Goal: Task Accomplishment & Management: Manage account settings

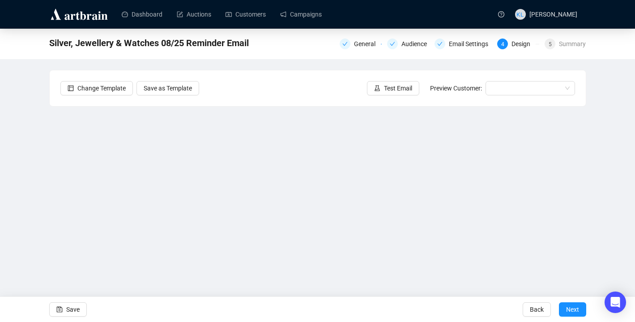
scroll to position [11, 0]
click at [375, 92] on span "button" at bounding box center [377, 88] width 6 height 10
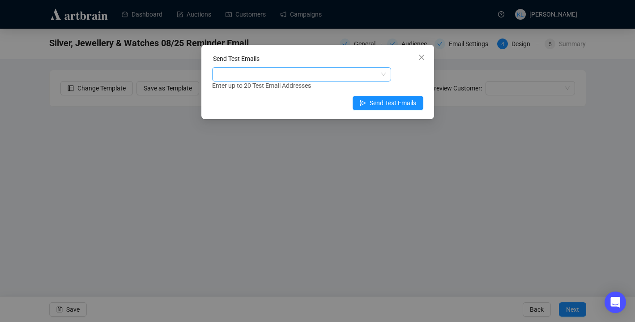
click at [318, 74] on div at bounding box center [297, 74] width 166 height 13
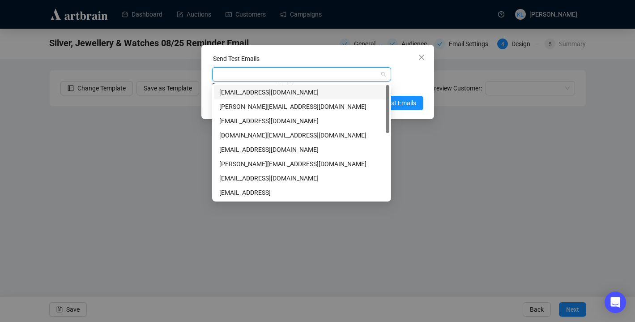
click at [318, 88] on div "keirleeson@icloud.com" at bounding box center [301, 92] width 165 height 10
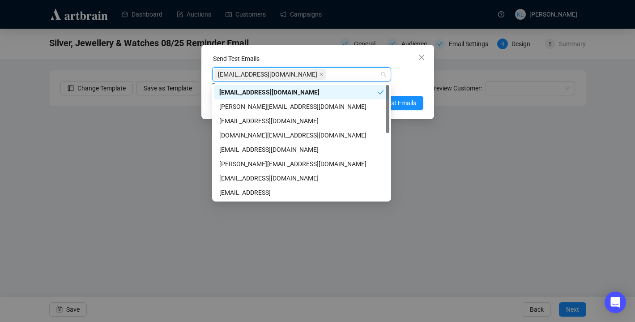
click at [411, 78] on div "keirleeson@icloud.com Enter up to 20 Test Email Addresses" at bounding box center [317, 78] width 211 height 23
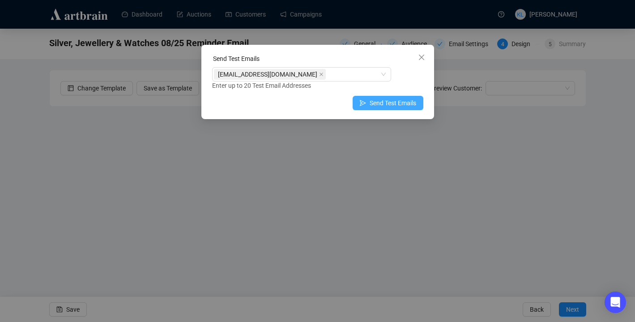
click at [402, 101] on span "Send Test Emails" at bounding box center [392, 103] width 47 height 10
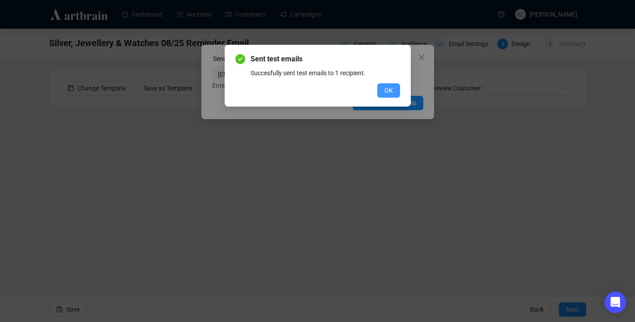
click at [385, 93] on span "OK" at bounding box center [388, 90] width 8 height 10
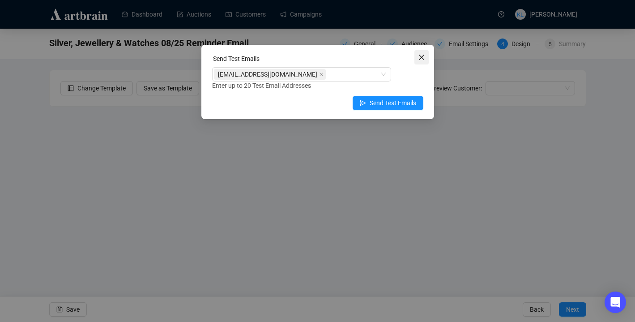
click at [425, 60] on span "Close" at bounding box center [421, 57] width 14 height 7
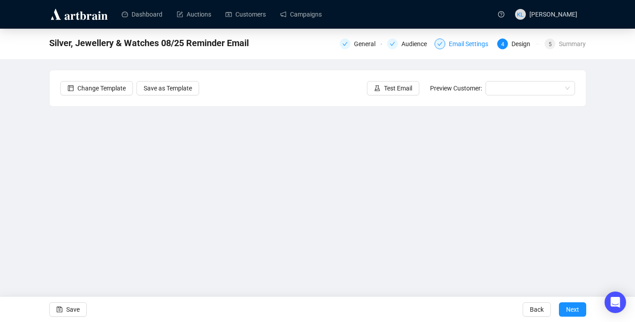
click at [457, 46] on div "Email Settings" at bounding box center [471, 43] width 45 height 11
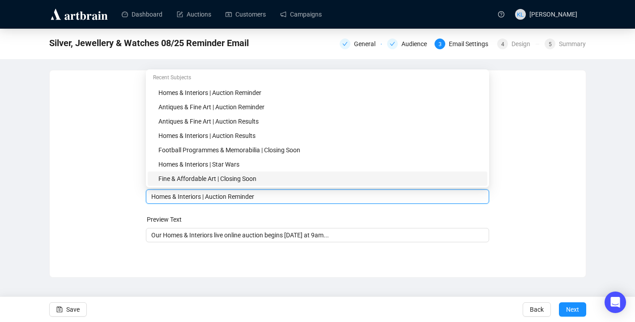
drag, startPoint x: 203, startPoint y: 180, endPoint x: 147, endPoint y: 181, distance: 55.5
click at [147, 181] on body "Dashboard Auctions Customers Campaigns KL Keir Leeson Silver, Jewellery & Watch…" at bounding box center [317, 161] width 635 height 322
drag, startPoint x: 204, startPoint y: 198, endPoint x: 144, endPoint y: 198, distance: 60.4
click at [144, 198] on div "Sender Email auctions@reemandansie.com Sender Name Reeman Dansie Subject Merge …" at bounding box center [317, 167] width 514 height 172
click at [215, 197] on input "Silver, Jewellery& Wathes | Auction Reminder" at bounding box center [317, 196] width 332 height 10
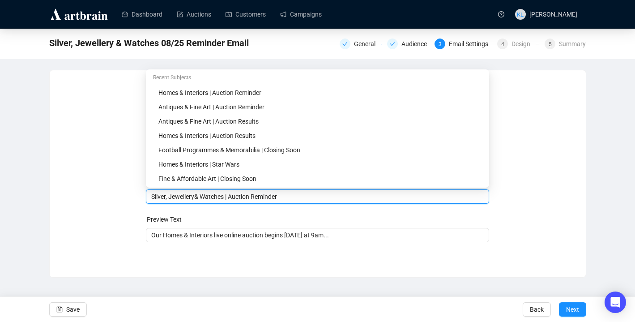
click at [197, 198] on input "Silver, Jewellery& Watches | Auction Reminder" at bounding box center [317, 196] width 332 height 10
drag, startPoint x: 230, startPoint y: 197, endPoint x: 151, endPoint y: 197, distance: 79.2
click at [151, 197] on div "Silver, Jewellery & Watches | Auction Reminder" at bounding box center [317, 196] width 343 height 14
type input "Silver, Jewellery & Watches | Auction Reminder"
click at [214, 237] on input "Our Homes & Interiors live online auction begins tomorrow at 9am..." at bounding box center [317, 235] width 332 height 10
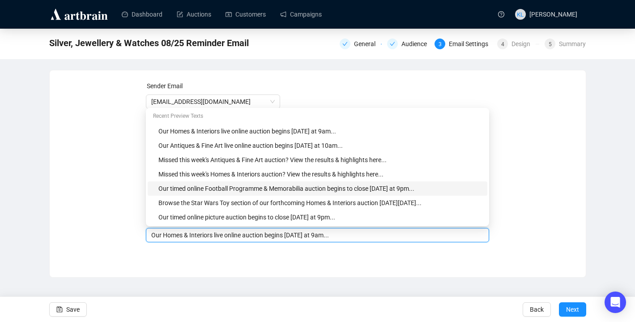
click at [231, 191] on div "Our timed online Football Programme & Memorabilia auction begins to close tomor…" at bounding box center [319, 188] width 323 height 10
drag, startPoint x: 302, startPoint y: 236, endPoint x: 201, endPoint y: 236, distance: 101.5
click at [201, 236] on input "Our timed online Football Programme & Memorabilia auction begins to close tomor…" at bounding box center [317, 235] width 332 height 10
paste input "Silver, Jewellery & Watches"
drag, startPoint x: 377, startPoint y: 237, endPoint x: 351, endPoint y: 236, distance: 26.8
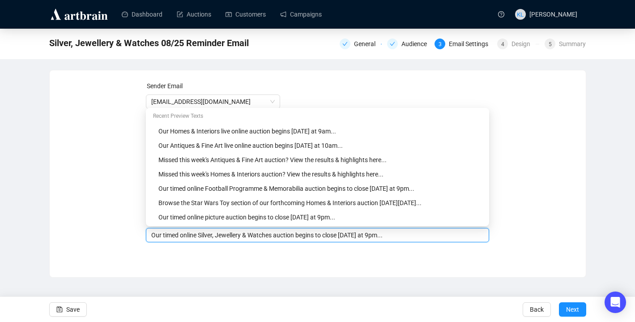
click at [351, 236] on input "Our timed online Silver, Jewellery & Watches auction begins to close tomorrow a…" at bounding box center [317, 235] width 332 height 10
type input "Our timed online Silver, Jewellery & Watches auction begins to close Monday at …"
click at [364, 258] on div "Sender Email auctions@reemandansie.com Sender Name Reeman Dansie Subject Silver…" at bounding box center [318, 166] width 536 height 193
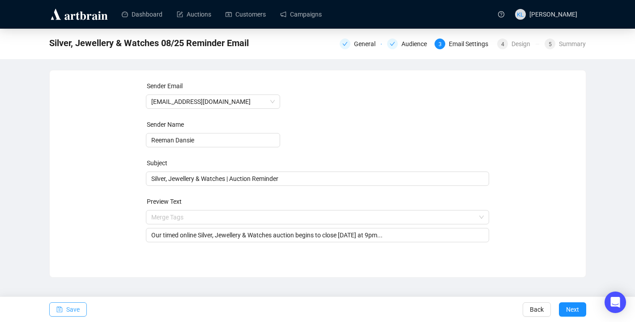
click at [65, 306] on button "Save" at bounding box center [68, 309] width 38 height 14
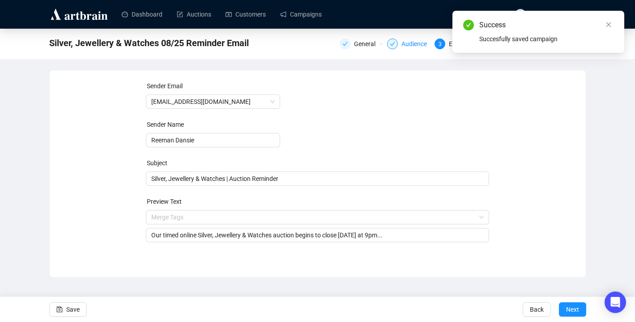
click at [401, 46] on div "Audience" at bounding box center [416, 43] width 31 height 11
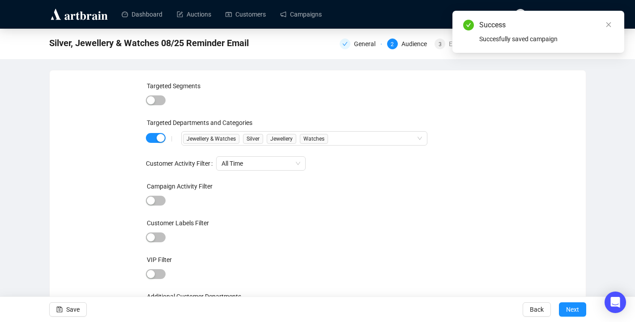
click at [507, 121] on div "Targeted Segments Targeted Departments and Categories | Jewellery & Watches Sil…" at bounding box center [317, 204] width 514 height 247
click at [608, 24] on icon "close" at bounding box center [608, 24] width 5 height 5
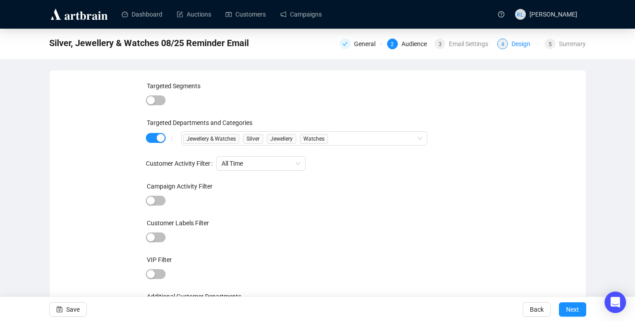
click at [517, 46] on div "Design" at bounding box center [523, 43] width 24 height 11
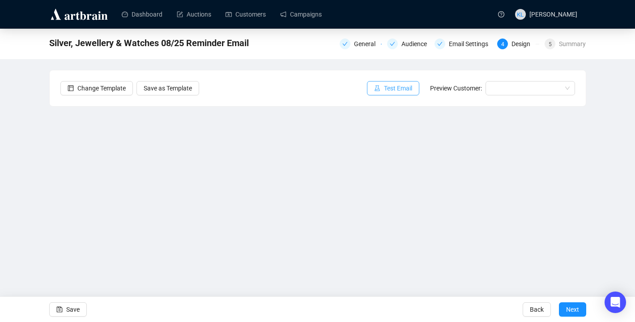
click at [411, 89] on button "Test Email" at bounding box center [393, 88] width 52 height 14
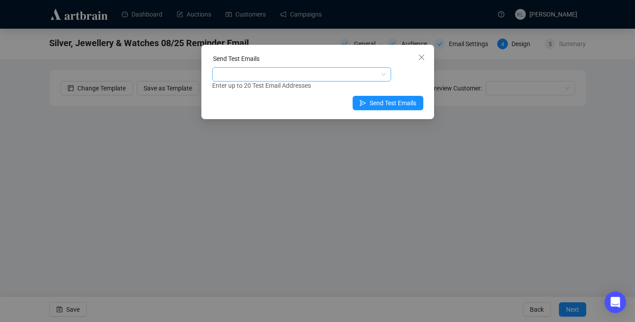
click at [353, 73] on div at bounding box center [297, 74] width 166 height 13
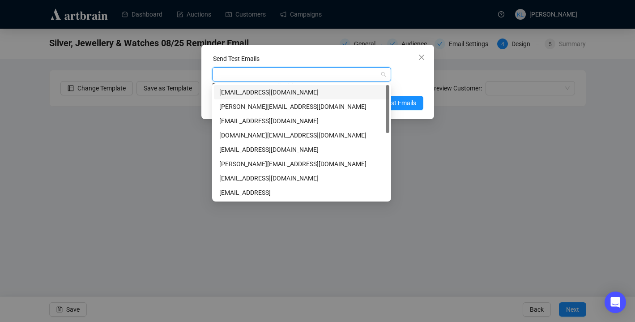
click at [352, 88] on div "keirleeson@icloud.com" at bounding box center [301, 92] width 165 height 10
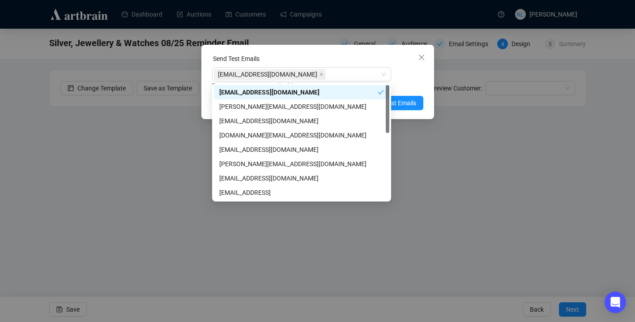
click at [413, 80] on div "Enter up to 20 Test Email Addresses" at bounding box center [317, 85] width 211 height 10
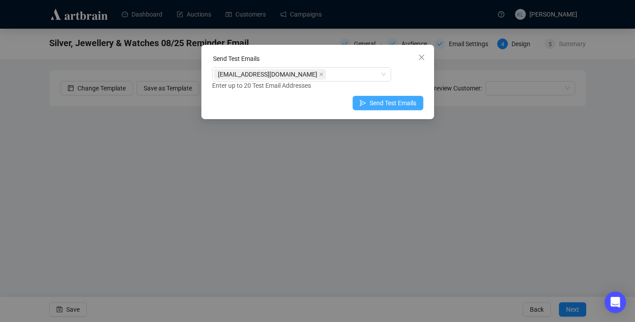
click at [399, 104] on span "Send Test Emails" at bounding box center [392, 103] width 47 height 10
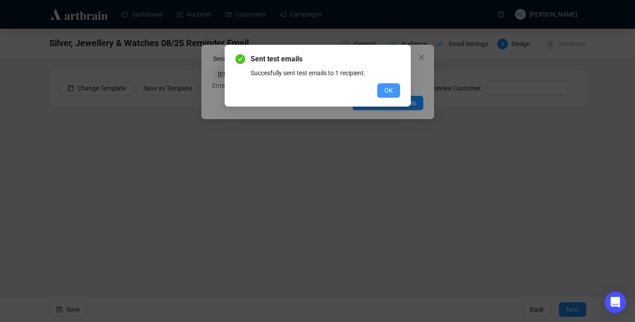
click at [392, 93] on span "OK" at bounding box center [388, 90] width 8 height 10
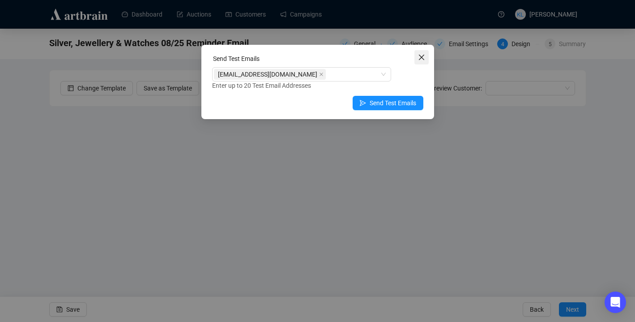
click at [421, 58] on icon "close" at bounding box center [420, 57] width 5 height 5
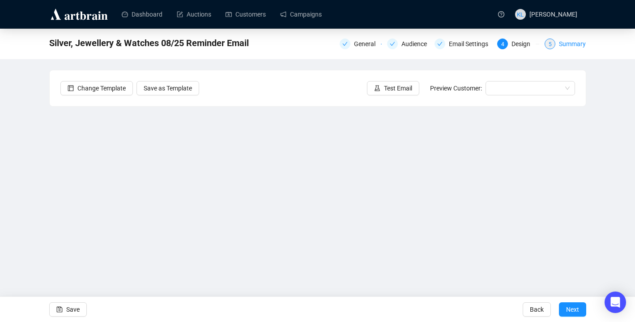
click at [567, 44] on div "Summary" at bounding box center [572, 43] width 27 height 11
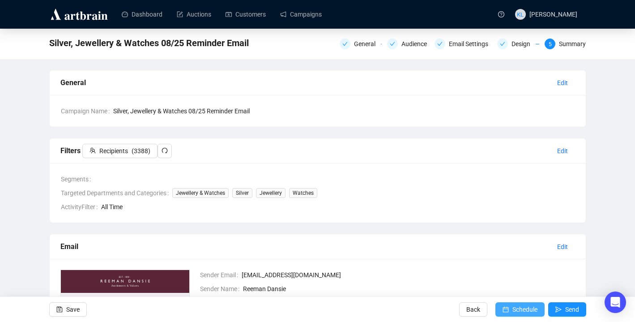
click at [502, 306] on icon "calendar" at bounding box center [505, 309] width 6 height 6
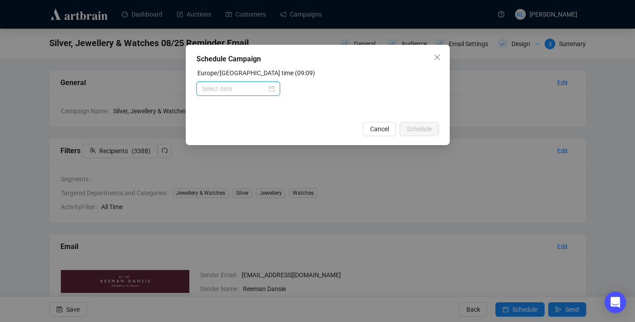
click at [249, 93] on input at bounding box center [234, 89] width 65 height 10
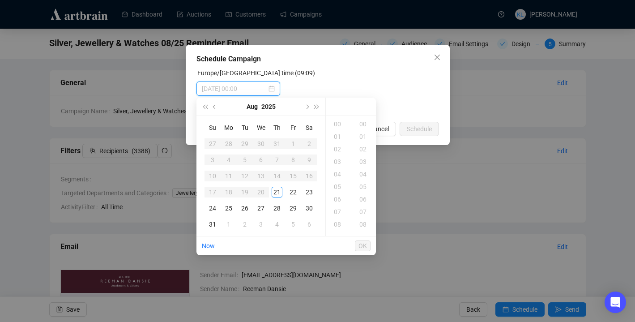
type input "2025-08-21 00:00"
type input "2025-08-26 00:00"
click at [308, 193] on div "23" at bounding box center [309, 191] width 11 height 11
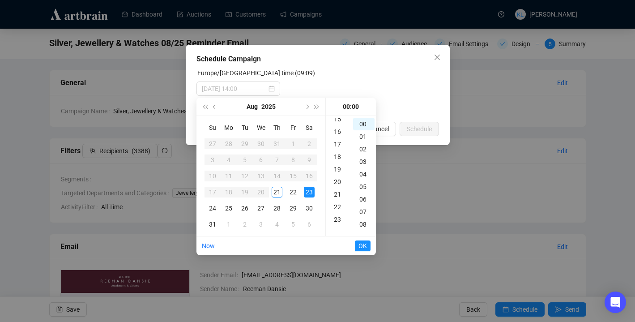
scroll to position [196, 0]
click at [339, 178] on div "20" at bounding box center [337, 178] width 21 height 13
type input "2025-08-23 20:00"
click at [362, 242] on span "OK" at bounding box center [362, 245] width 8 height 17
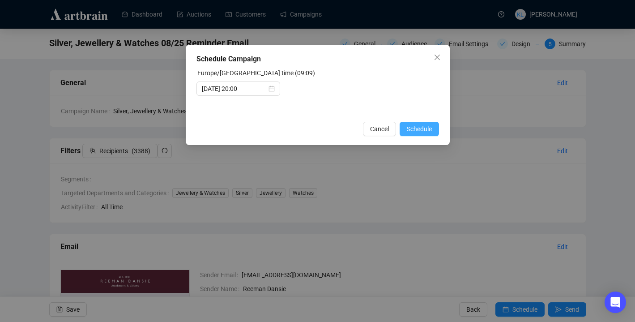
click at [418, 125] on span "Schedule" at bounding box center [419, 129] width 25 height 10
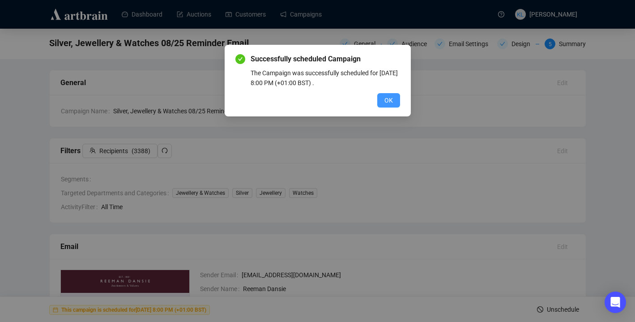
click at [390, 98] on span "OK" at bounding box center [388, 100] width 8 height 10
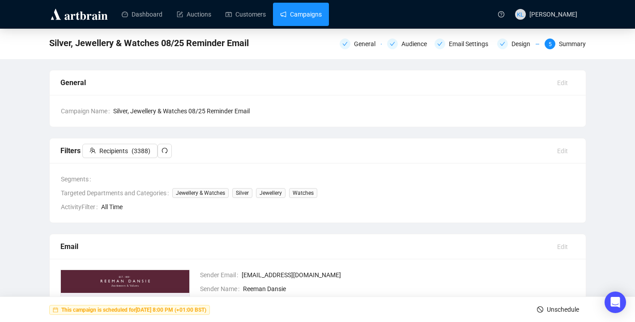
click at [322, 17] on link "Campaigns" at bounding box center [301, 14] width 42 height 23
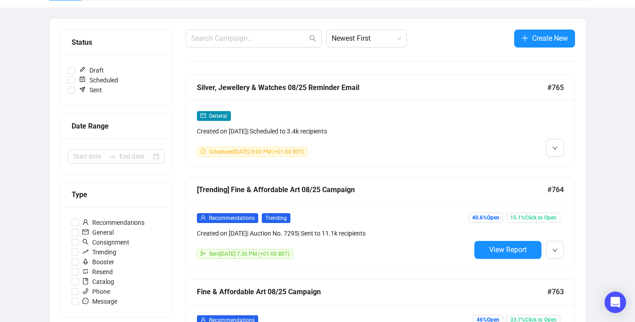
scroll to position [100, 0]
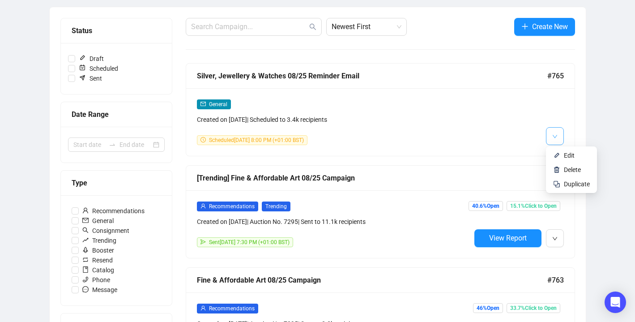
click at [552, 140] on span "button" at bounding box center [554, 135] width 5 height 11
click at [560, 186] on li "Duplicate" at bounding box center [570, 184] width 47 height 14
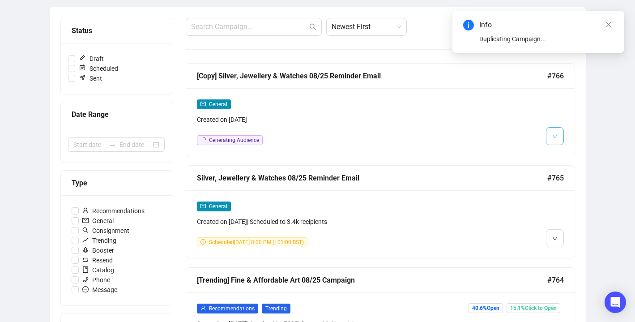
click at [552, 135] on icon "down" at bounding box center [554, 136] width 5 height 5
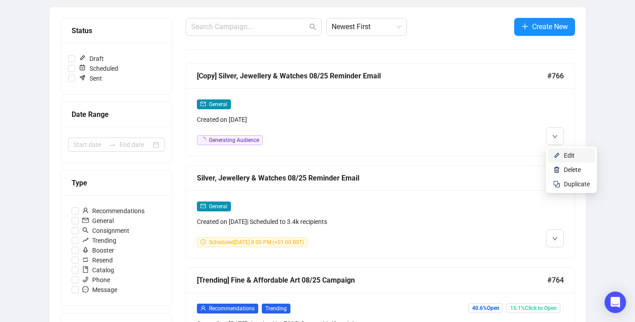
click at [555, 152] on img at bounding box center [556, 155] width 7 height 7
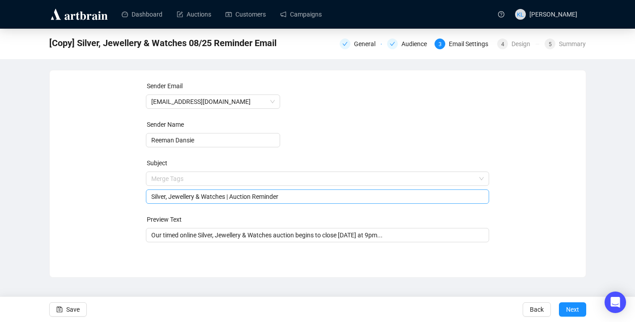
click at [203, 182] on span "Merge Tags Silver, Jewellery & Watches | Auction Reminder" at bounding box center [317, 187] width 343 height 25
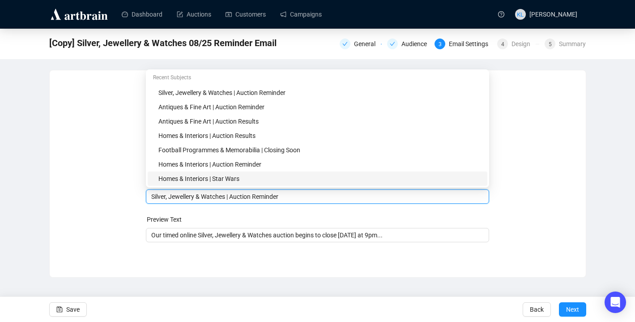
drag, startPoint x: 229, startPoint y: 198, endPoint x: 145, endPoint y: 197, distance: 84.1
click at [146, 197] on div "Silver, Jewellery & Watches | Auction Reminder" at bounding box center [317, 196] width 343 height 14
drag, startPoint x: 212, startPoint y: 199, endPoint x: 149, endPoint y: 197, distance: 62.2
click at [150, 197] on div "Fine & Affordable Art | Auction Reminder" at bounding box center [317, 196] width 343 height 14
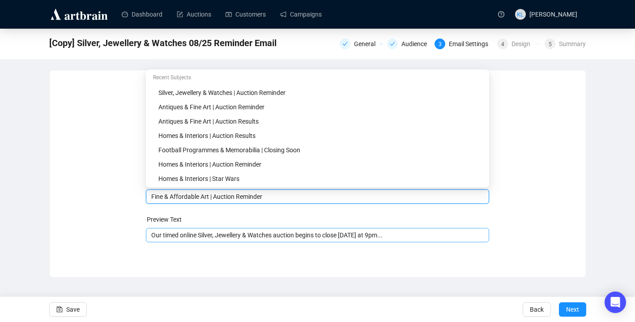
type input "Fine & Affordable Art | Auction Reminder"
click at [216, 239] on input "Our timed online Silver, Jewellery & Watches auction begins to close Monday at …" at bounding box center [317, 235] width 332 height 10
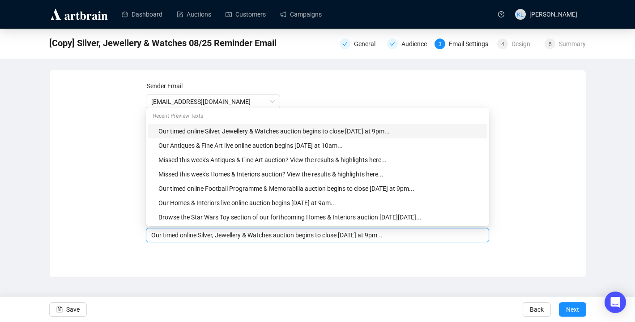
drag, startPoint x: 279, startPoint y: 236, endPoint x: 202, endPoint y: 233, distance: 77.0
click at [202, 233] on input "Our timed online Silver, Jewellery & Watches auction begins to close Monday at …" at bounding box center [317, 235] width 332 height 10
paste input "Fine & Affordable Art"
drag, startPoint x: 356, startPoint y: 237, endPoint x: 333, endPoint y: 237, distance: 23.7
click at [333, 237] on input "Our timed online Fine & Affordable Art auction begins to close Monday at 9pm..." at bounding box center [317, 235] width 332 height 10
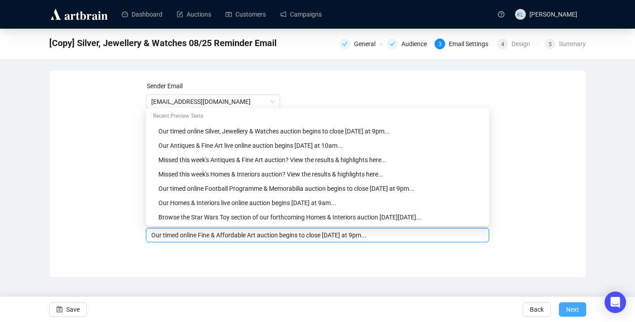
type input "Our timed online Fine & Affordable Art auction begins to close tomorrow at 9pm.…"
click at [566, 305] on span "Next" at bounding box center [572, 309] width 13 height 25
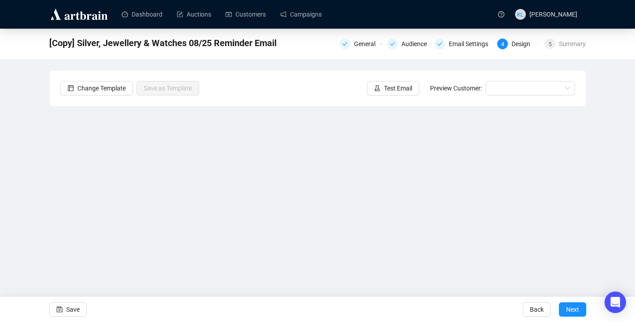
click at [409, 51] on div "[Copy] Silver, Jewellery & Watches 08/25 Reminder Email General Audience Email …" at bounding box center [317, 43] width 537 height 18
click at [401, 47] on div "Audience" at bounding box center [416, 43] width 31 height 11
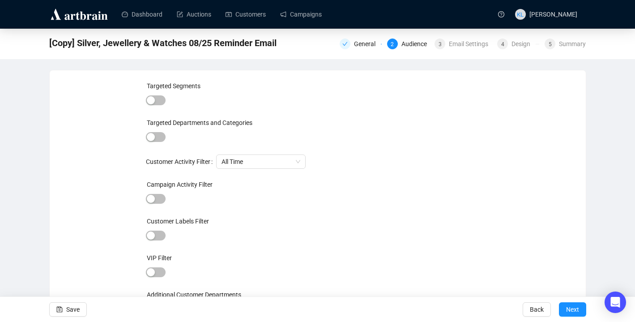
click at [151, 128] on div "Targeted Departments and Categories" at bounding box center [317, 124] width 343 height 13
click at [151, 133] on div "button" at bounding box center [151, 137] width 8 height 8
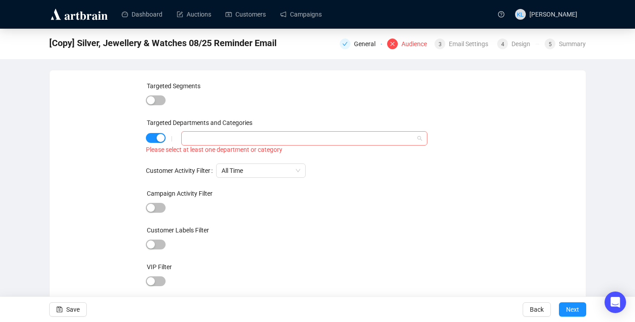
click at [220, 142] on div at bounding box center [299, 138] width 233 height 13
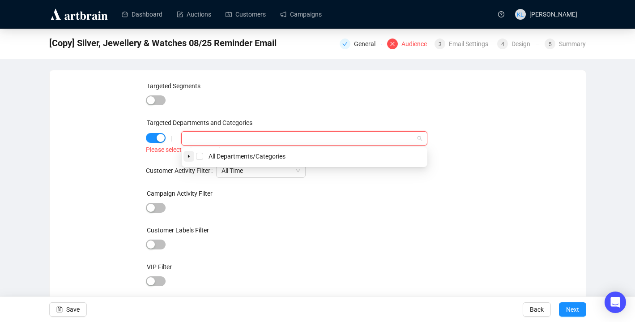
click at [190, 156] on icon "caret-down" at bounding box center [188, 156] width 4 height 4
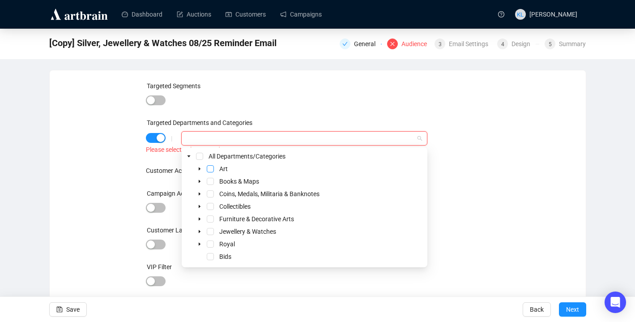
click at [210, 168] on span "Select Art" at bounding box center [210, 168] width 7 height 7
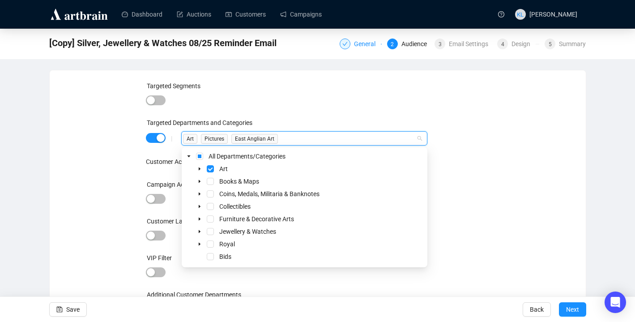
click at [354, 45] on div "General" at bounding box center [367, 43] width 27 height 11
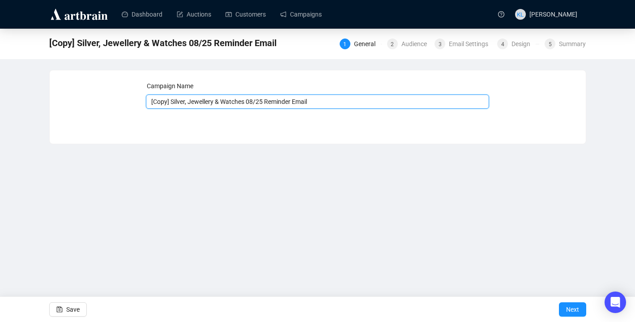
click at [228, 98] on input "[Copy] Silver, Jewellery & Watches 08/25 Reminder Email" at bounding box center [317, 101] width 343 height 14
drag, startPoint x: 250, startPoint y: 102, endPoint x: 136, endPoint y: 102, distance: 114.9
click at [136, 102] on div "Campaign Name [Copy] Silver, Jewellery & Watches 08/25 Reminder Email Save Next" at bounding box center [317, 100] width 514 height 38
paste input "Fine & Affordable Art"
type input "Fine & Affordable Art 08/25 Reminder Email"
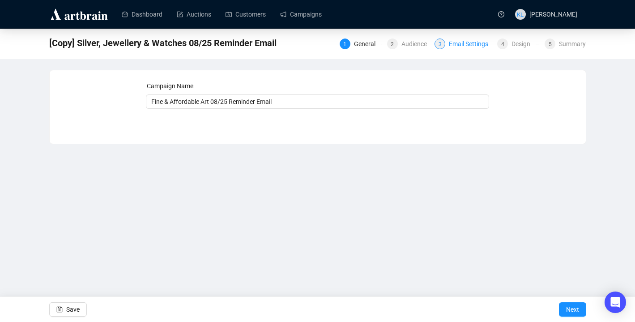
click at [465, 48] on div "Email Settings" at bounding box center [471, 43] width 45 height 11
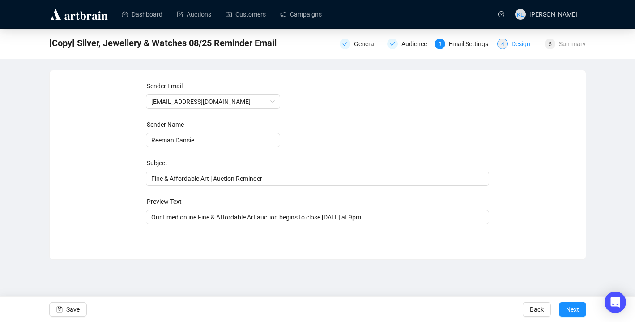
click at [511, 45] on div "Design" at bounding box center [523, 43] width 24 height 11
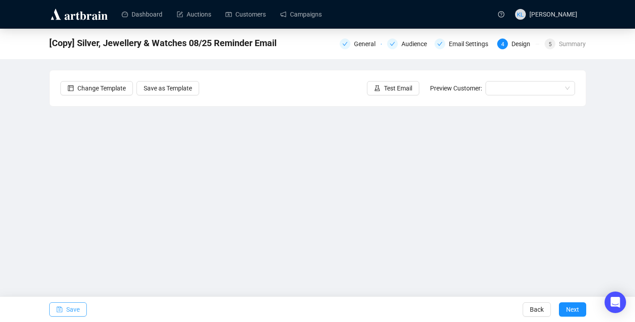
click at [72, 309] on span "Save" at bounding box center [72, 309] width 13 height 25
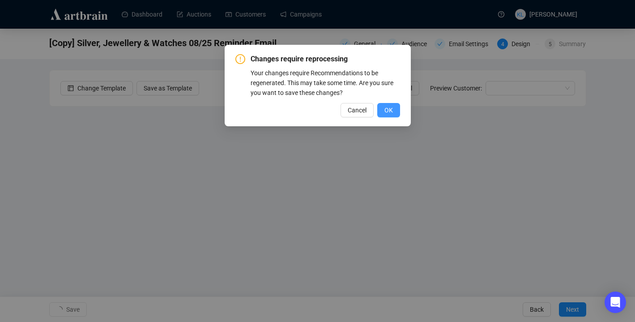
click at [393, 108] on button "OK" at bounding box center [388, 110] width 23 height 14
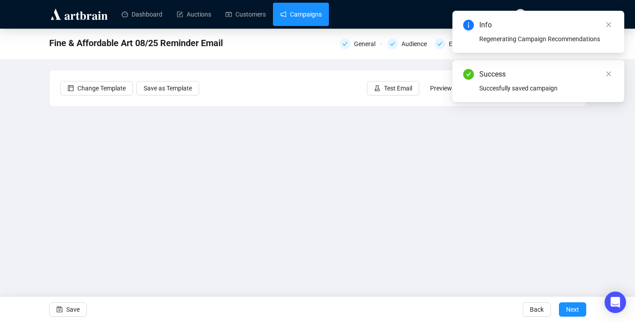
click at [311, 19] on link "Campaigns" at bounding box center [301, 14] width 42 height 23
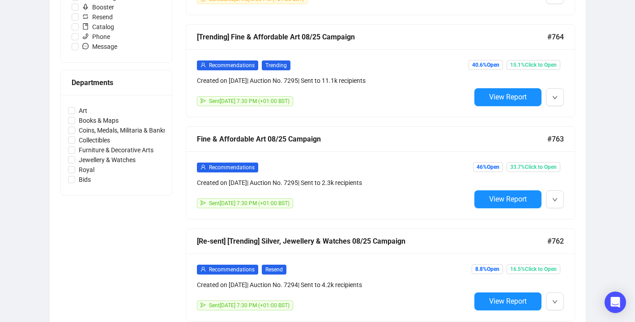
scroll to position [351, 0]
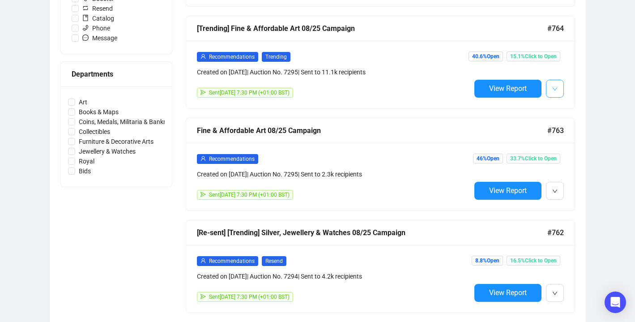
click at [557, 89] on icon "down" at bounding box center [554, 88] width 5 height 5
click at [535, 130] on li "Create Resend Campaign" at bounding box center [516, 136] width 92 height 14
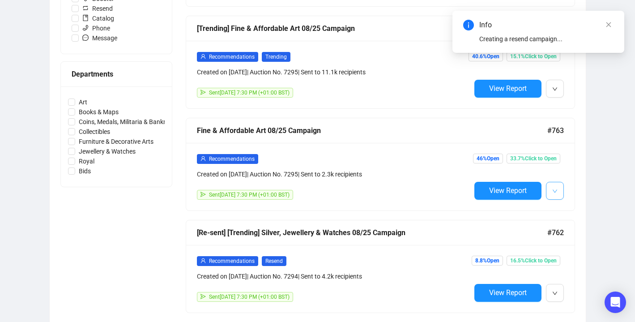
click at [551, 190] on button "button" at bounding box center [555, 191] width 18 height 18
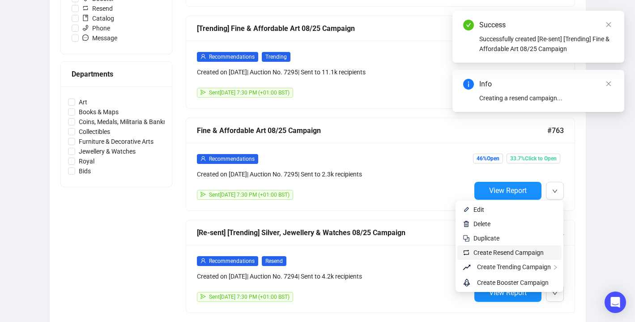
click at [515, 249] on span "Create Resend Campaign" at bounding box center [508, 252] width 70 height 7
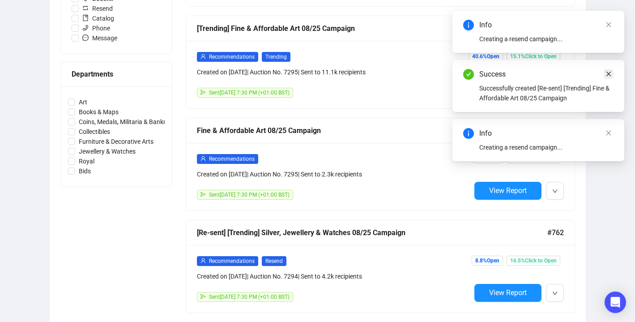
click at [613, 72] on link "Close" at bounding box center [608, 74] width 10 height 10
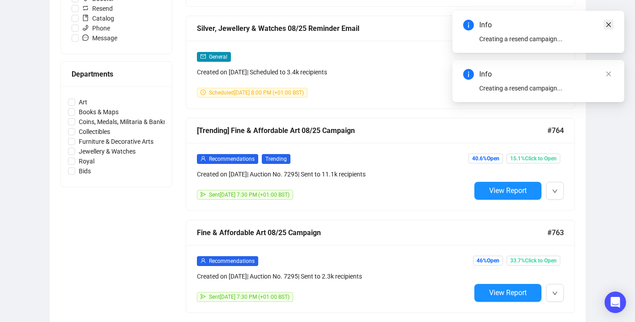
click at [609, 29] on link "Close" at bounding box center [608, 25] width 10 height 10
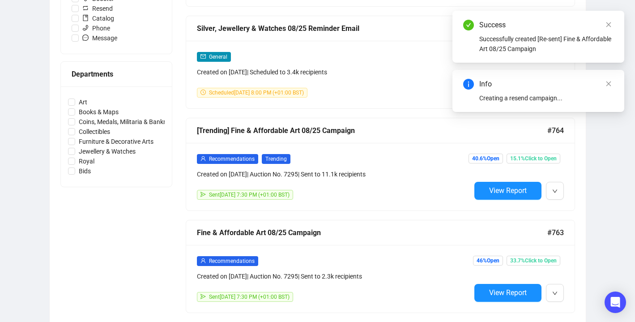
click at [609, 21] on link "Close" at bounding box center [608, 25] width 10 height 10
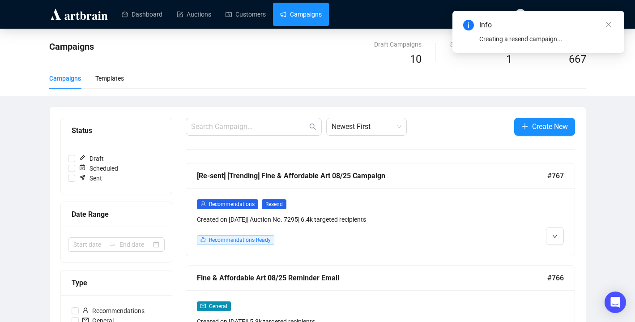
scroll to position [124, 0]
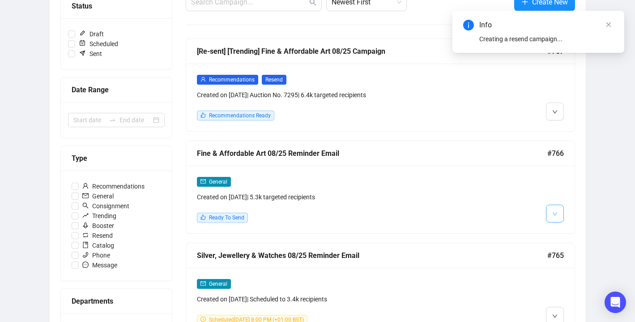
click at [554, 214] on icon "down" at bounding box center [554, 213] width 4 height 3
click at [556, 231] on img at bounding box center [556, 232] width 7 height 7
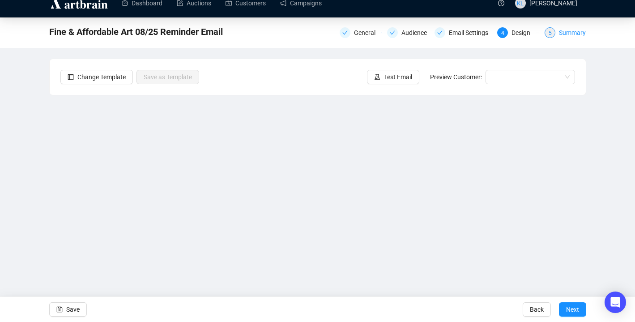
click at [554, 33] on div "5" at bounding box center [549, 32] width 11 height 11
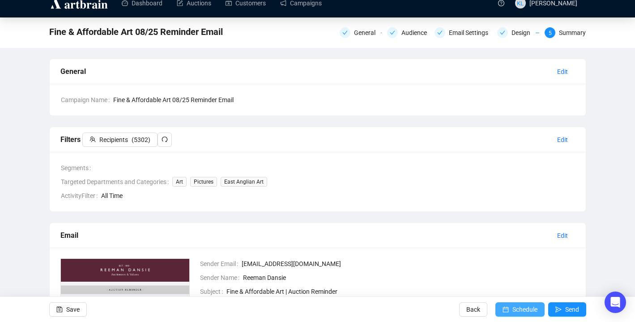
click at [512, 305] on span "Schedule" at bounding box center [524, 309] width 25 height 25
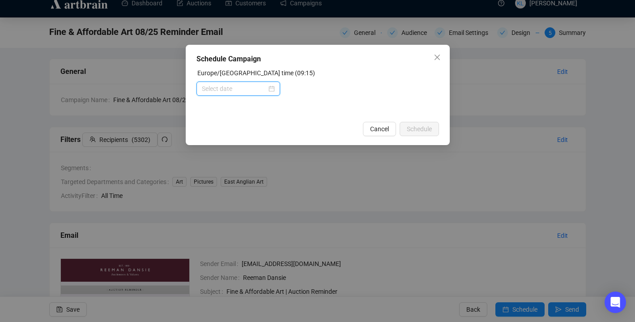
click at [247, 92] on input at bounding box center [234, 89] width 65 height 10
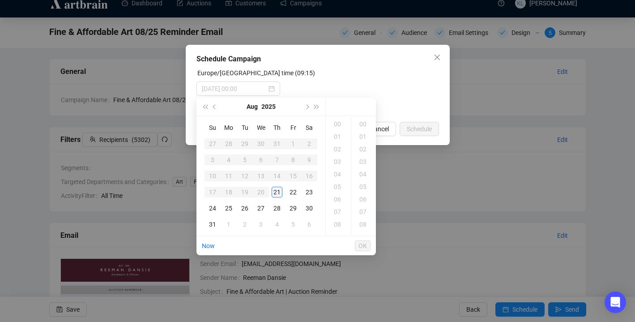
click at [275, 187] on div "21" at bounding box center [276, 191] width 11 height 11
click at [336, 178] on div "19" at bounding box center [337, 177] width 21 height 13
click at [362, 142] on div "30" at bounding box center [363, 142] width 21 height 13
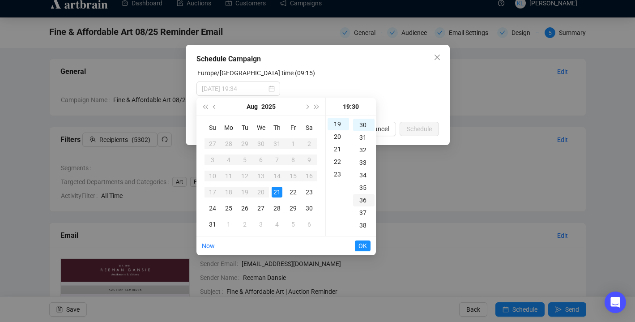
scroll to position [376, 0]
type input "2025-08-21 19:30"
click at [365, 245] on span "OK" at bounding box center [362, 245] width 8 height 17
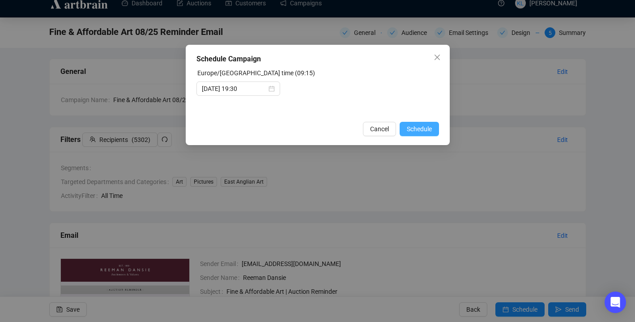
click at [420, 127] on span "Schedule" at bounding box center [419, 129] width 25 height 10
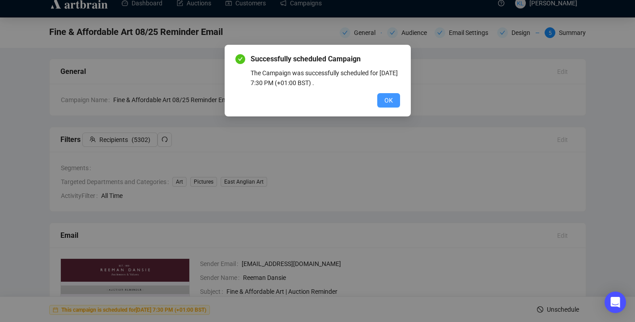
click at [390, 98] on span "OK" at bounding box center [388, 100] width 8 height 10
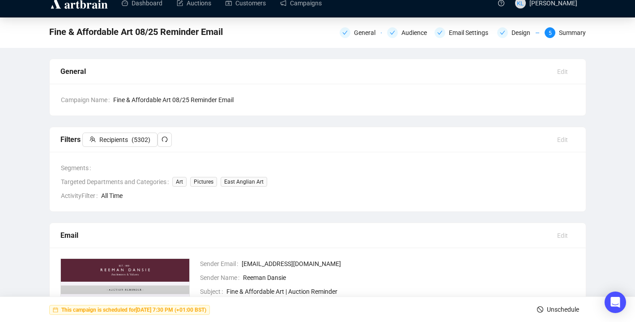
scroll to position [0, 0]
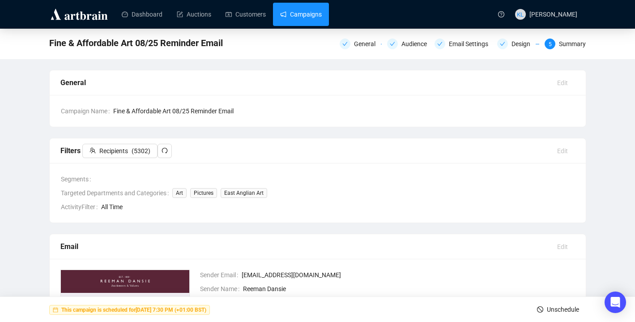
click at [307, 16] on link "Campaigns" at bounding box center [301, 14] width 42 height 23
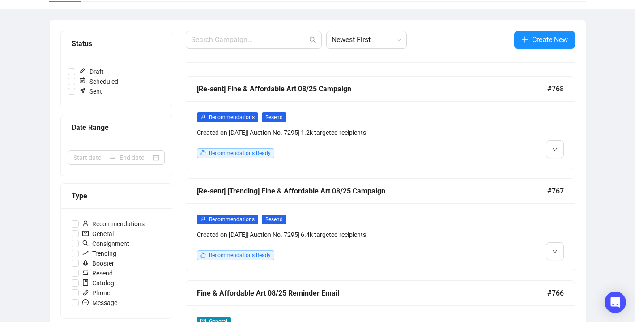
scroll to position [113, 0]
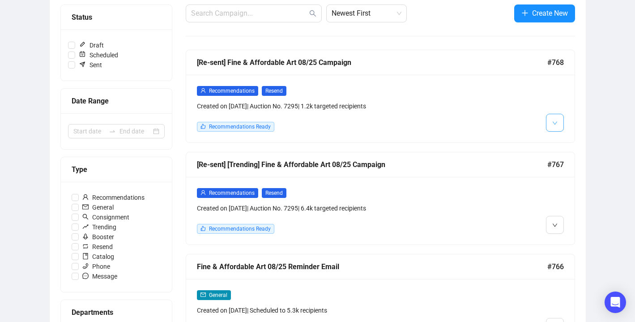
click at [555, 122] on icon "down" at bounding box center [554, 122] width 5 height 5
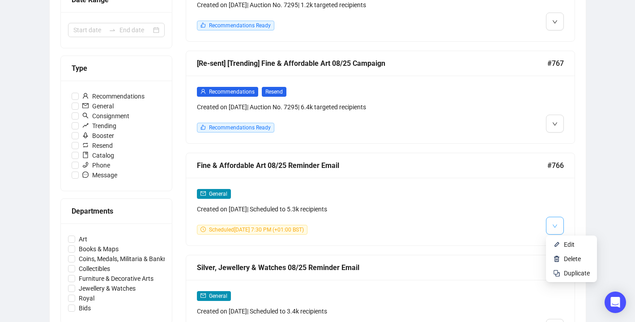
click at [553, 221] on span "button" at bounding box center [554, 225] width 5 height 11
click at [559, 237] on li "Edit" at bounding box center [570, 244] width 47 height 14
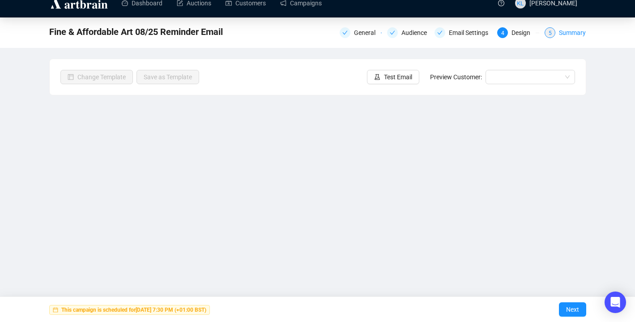
click at [566, 34] on div "Summary" at bounding box center [572, 32] width 27 height 11
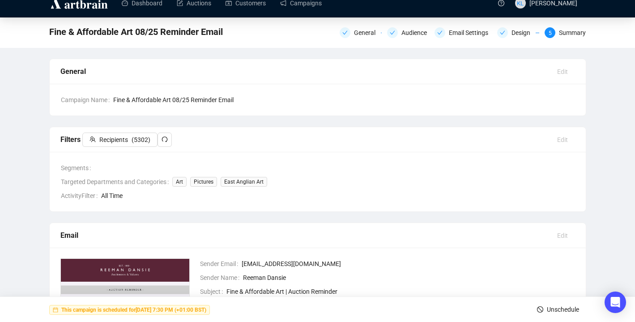
click at [552, 310] on span "Unschedule" at bounding box center [562, 309] width 32 height 25
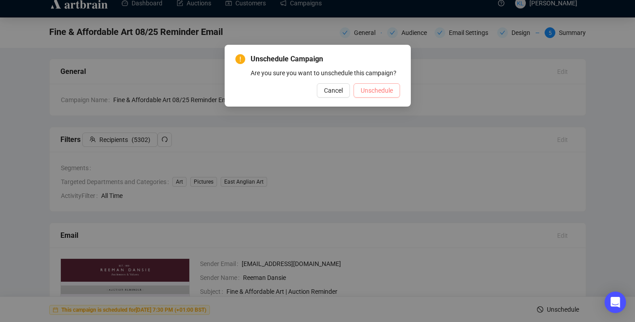
click at [373, 97] on button "Unschedule" at bounding box center [376, 90] width 47 height 14
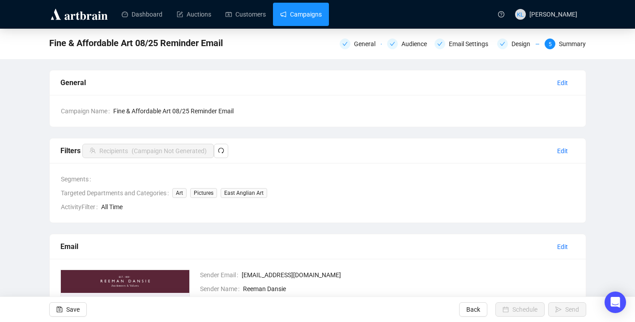
click at [312, 16] on link "Campaigns" at bounding box center [301, 14] width 42 height 23
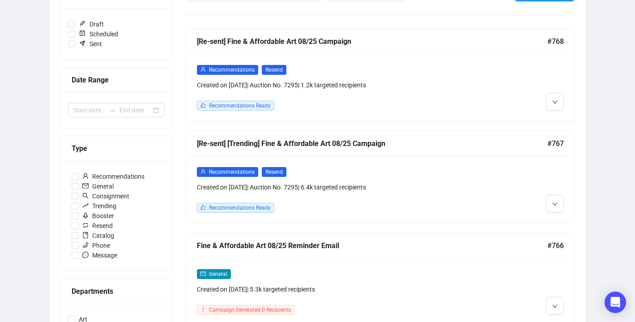
scroll to position [136, 0]
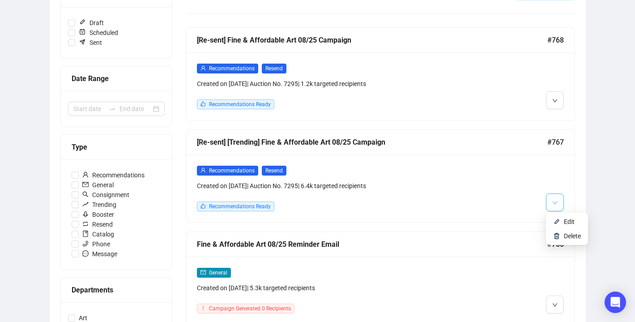
click at [555, 202] on icon "down" at bounding box center [554, 202] width 5 height 5
click at [558, 218] on img at bounding box center [556, 221] width 7 height 7
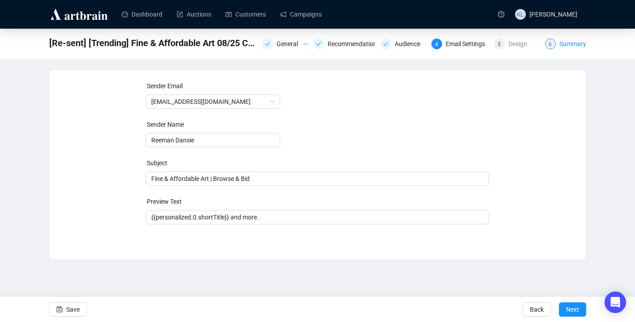
click at [552, 42] on div "6" at bounding box center [550, 43] width 11 height 11
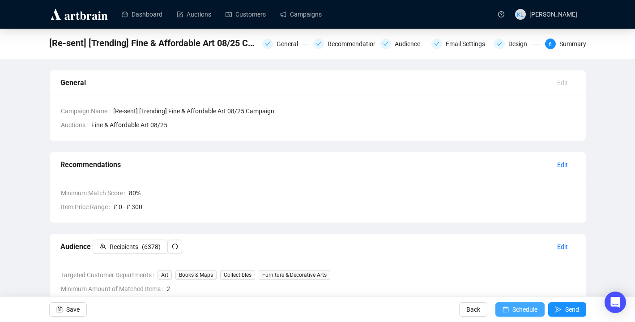
click at [524, 308] on span "Schedule" at bounding box center [524, 309] width 25 height 25
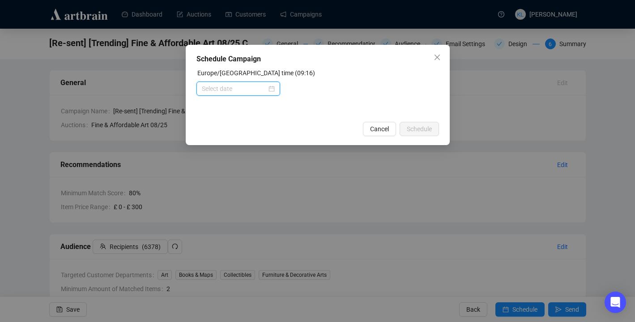
click at [247, 88] on input at bounding box center [234, 89] width 65 height 10
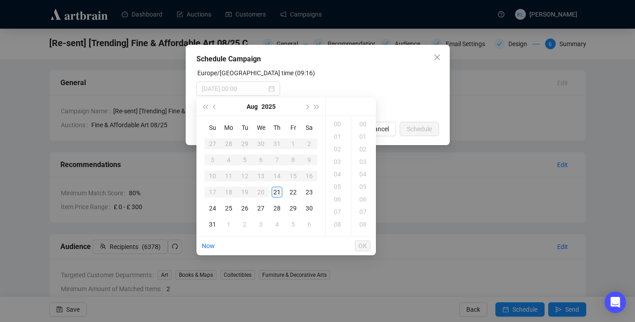
click at [280, 190] on div "21" at bounding box center [276, 191] width 11 height 11
click at [339, 209] on div "19" at bounding box center [337, 207] width 21 height 13
click at [365, 132] on div "45" at bounding box center [363, 137] width 21 height 13
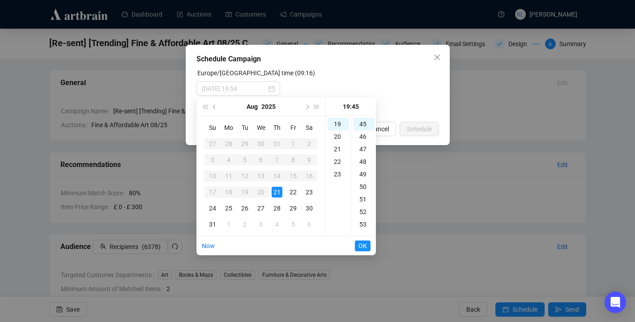
type input "2025-08-21 19:45"
click at [363, 246] on span "OK" at bounding box center [362, 245] width 8 height 17
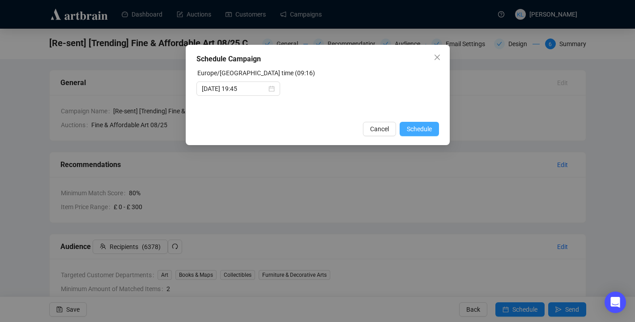
click at [426, 128] on span "Schedule" at bounding box center [419, 129] width 25 height 10
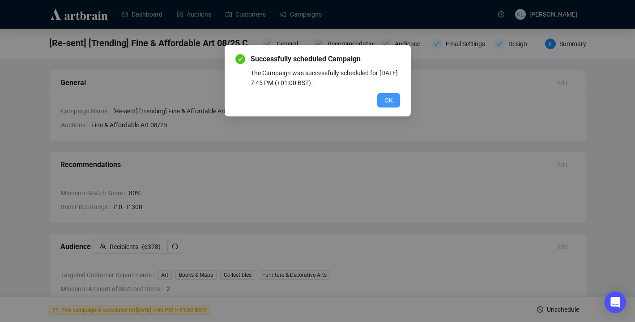
click at [387, 95] on span "OK" at bounding box center [388, 100] width 8 height 10
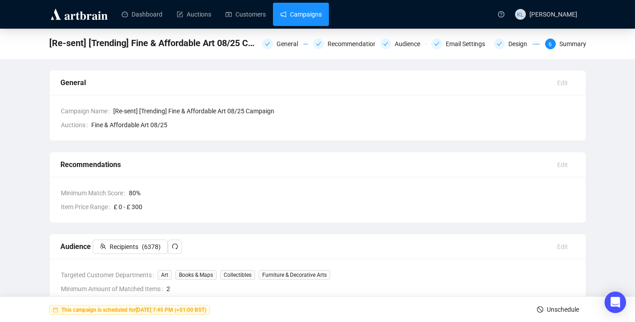
click at [308, 15] on link "Campaigns" at bounding box center [301, 14] width 42 height 23
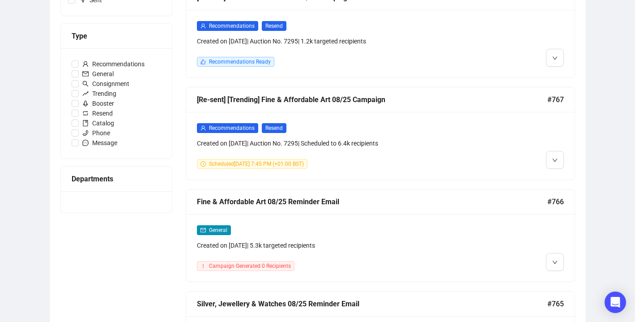
scroll to position [178, 0]
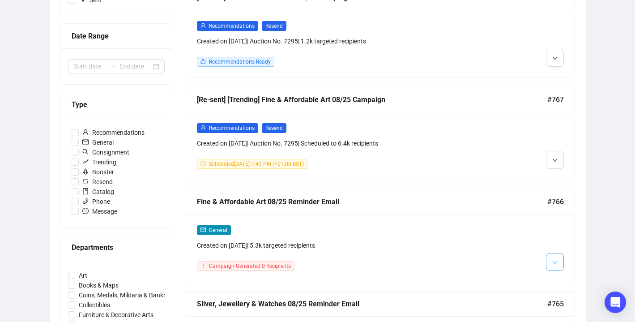
click at [553, 259] on icon "down" at bounding box center [554, 261] width 5 height 5
click at [559, 277] on img at bounding box center [556, 280] width 7 height 7
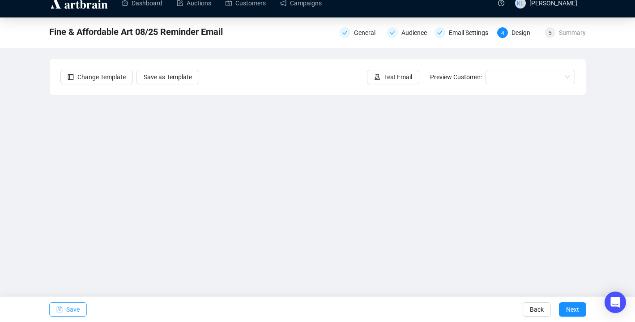
click at [68, 306] on span "Save" at bounding box center [72, 309] width 13 height 25
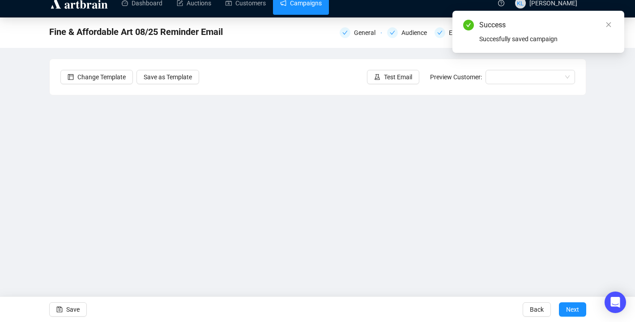
click at [314, 9] on link "Campaigns" at bounding box center [301, 3] width 42 height 23
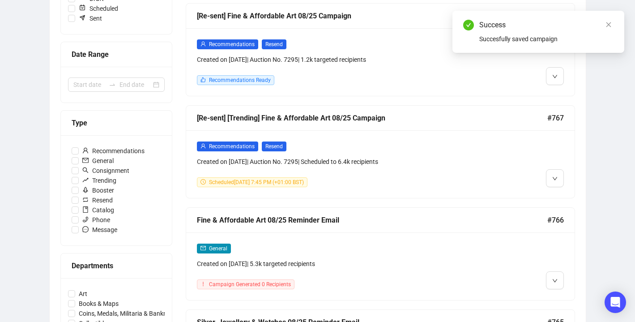
scroll to position [163, 0]
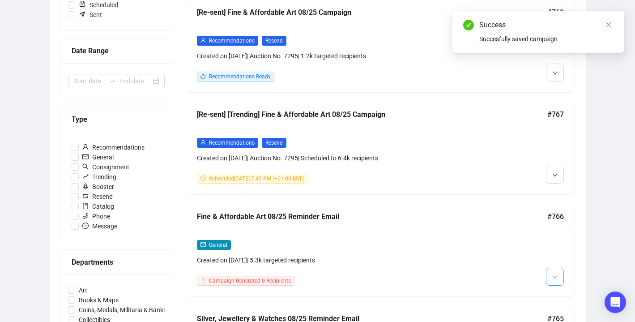
click at [556, 275] on icon "down" at bounding box center [554, 276] width 5 height 5
click at [564, 229] on span "Edit" at bounding box center [568, 227] width 11 height 7
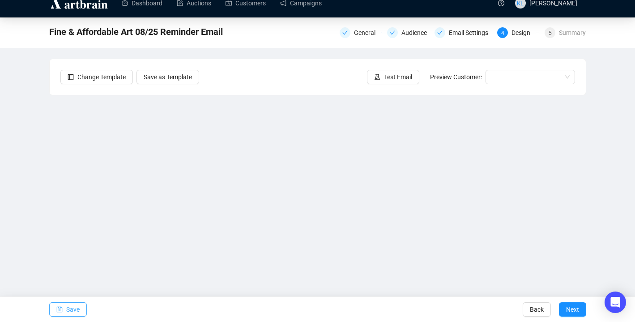
click at [73, 308] on span "Save" at bounding box center [72, 309] width 13 height 25
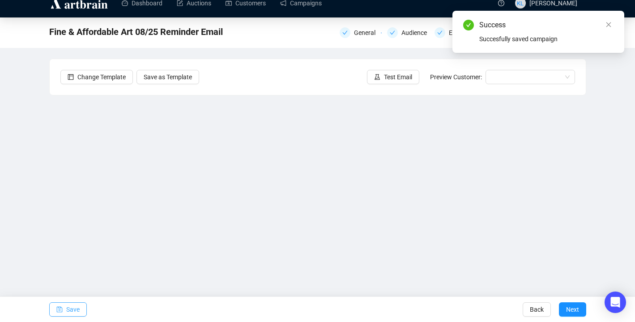
click at [68, 311] on span "Save" at bounding box center [72, 309] width 13 height 25
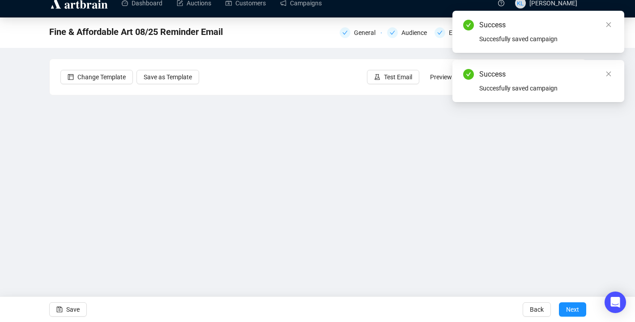
click at [614, 25] on div "Success Succesfully saved campaign" at bounding box center [538, 32] width 172 height 42
click at [401, 36] on div "Audience" at bounding box center [416, 32] width 31 height 11
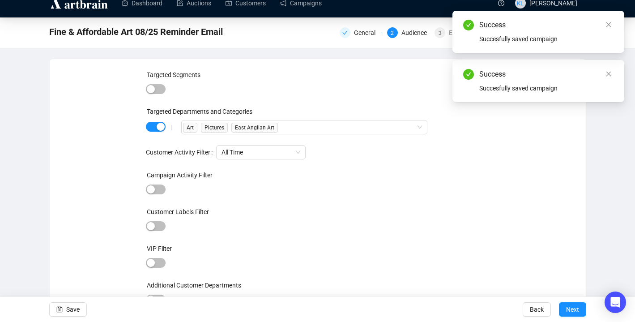
click at [366, 196] on div "Targeted Segments Targeted Departments and Categories | Art Pictures East Angli…" at bounding box center [317, 193] width 343 height 247
click at [342, 127] on div "Art Pictures East Anglian Art" at bounding box center [299, 127] width 233 height 13
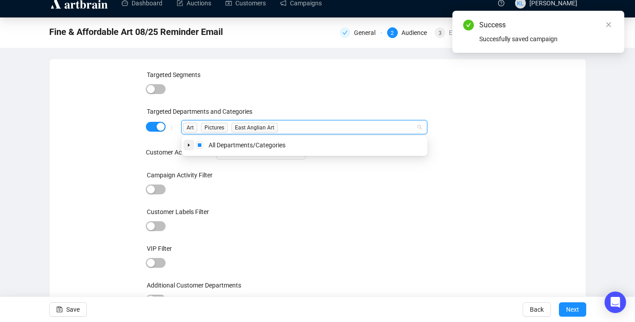
click at [186, 145] on icon "caret-down" at bounding box center [188, 145] width 4 height 4
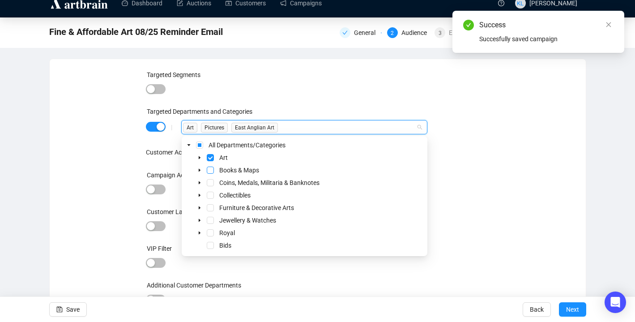
click at [211, 173] on span "Select Books & Maps" at bounding box center [210, 169] width 7 height 7
click at [80, 304] on button "Save" at bounding box center [68, 309] width 38 height 14
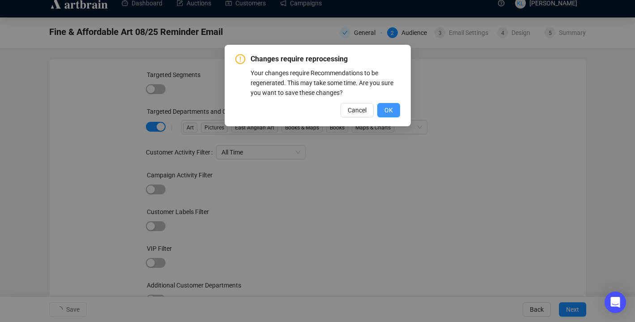
click at [390, 115] on button "OK" at bounding box center [388, 110] width 23 height 14
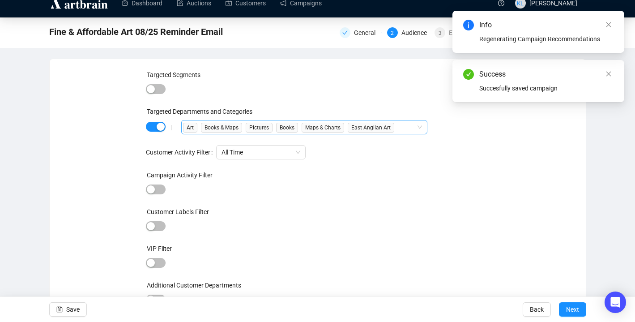
click at [208, 123] on span "Books & Maps" at bounding box center [221, 128] width 41 height 10
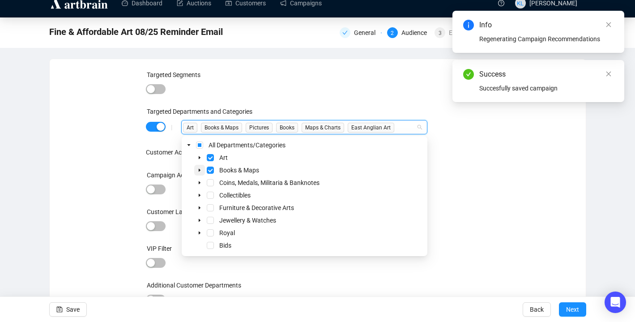
click at [198, 169] on icon "caret-down" at bounding box center [199, 170] width 4 height 4
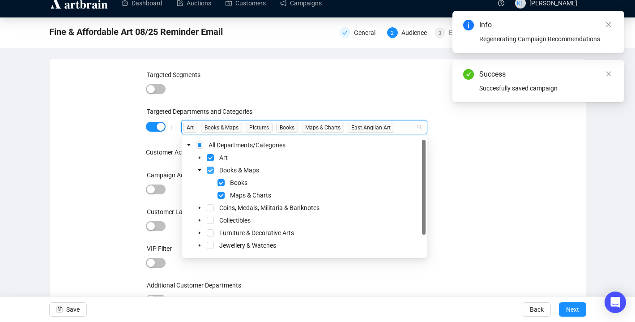
click at [211, 169] on span "Select Books & Maps" at bounding box center [210, 169] width 7 height 7
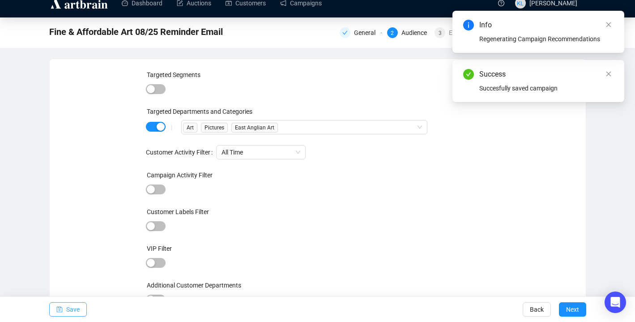
click at [73, 304] on span "Save" at bounding box center [72, 309] width 13 height 25
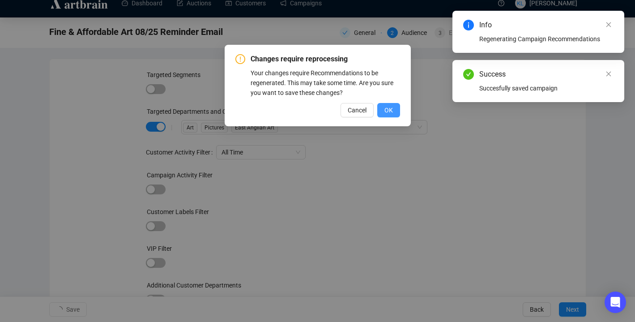
click at [388, 108] on span "OK" at bounding box center [388, 110] width 8 height 10
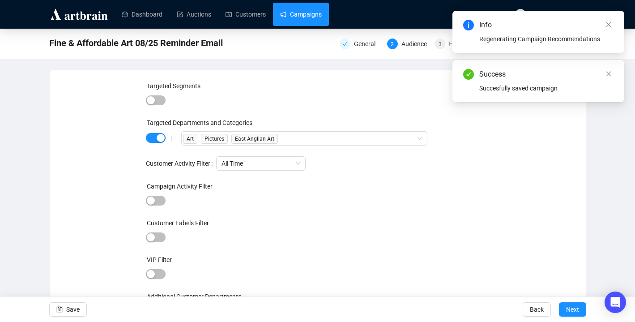
click at [301, 17] on link "Campaigns" at bounding box center [301, 14] width 42 height 23
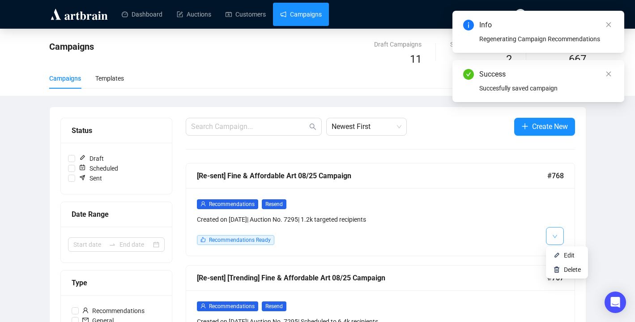
click at [553, 239] on span "button" at bounding box center [554, 235] width 5 height 11
click at [557, 254] on img at bounding box center [556, 254] width 7 height 7
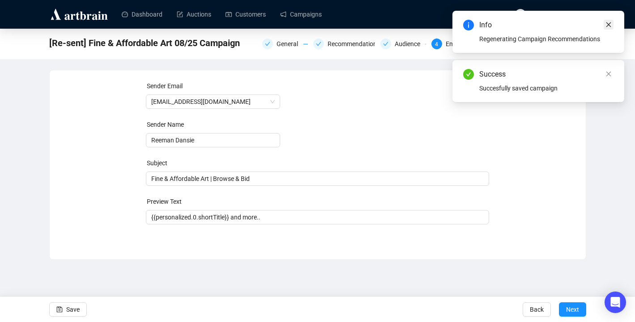
click at [606, 25] on icon "close" at bounding box center [608, 24] width 6 height 6
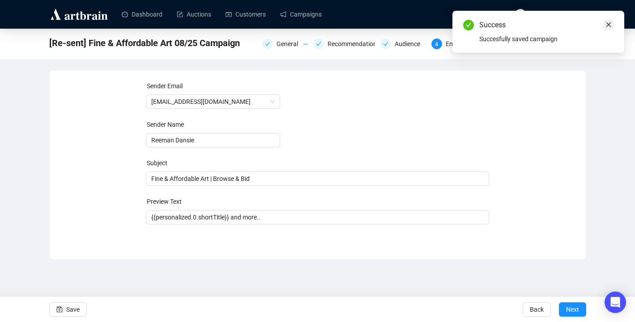
click at [606, 23] on icon "close" at bounding box center [608, 24] width 6 height 6
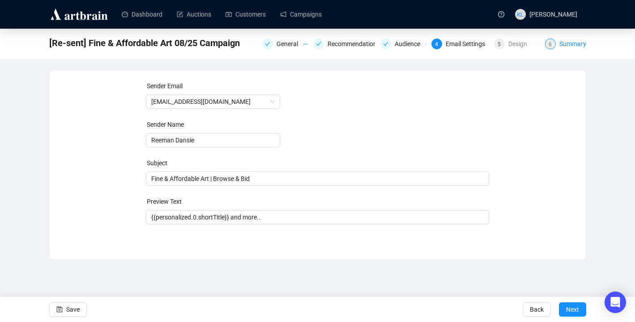
click at [576, 42] on div "Summary" at bounding box center [572, 43] width 27 height 11
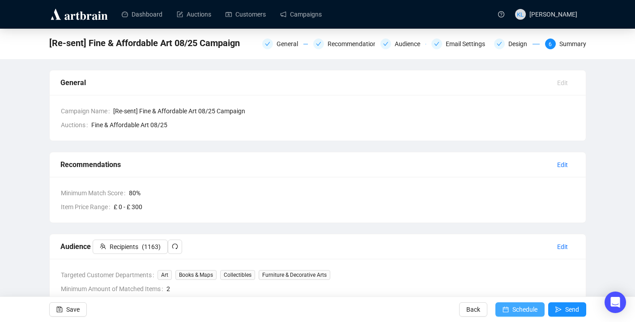
click at [508, 303] on button "Schedule" at bounding box center [519, 309] width 49 height 14
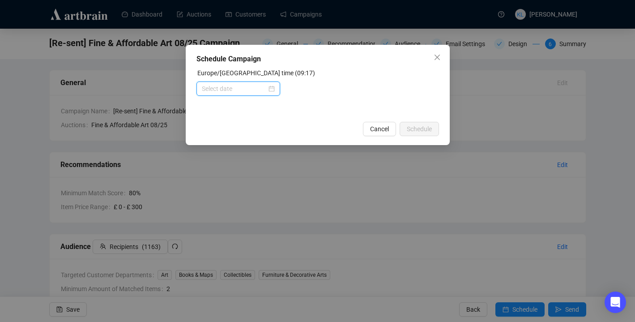
click at [246, 93] on input at bounding box center [234, 89] width 65 height 10
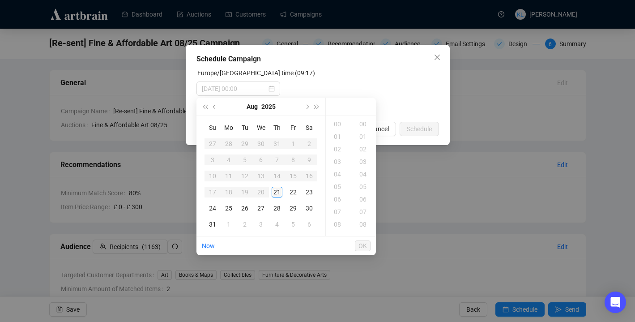
click at [278, 189] on div "21" at bounding box center [276, 191] width 11 height 11
click at [338, 139] on div "19" at bounding box center [337, 138] width 21 height 13
click at [361, 129] on div "45" at bounding box center [363, 127] width 21 height 13
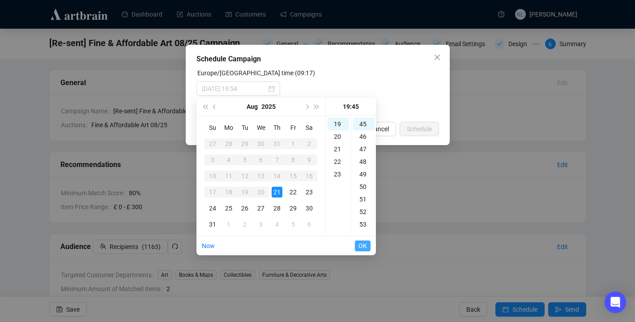
type input "2025-08-21 19:45"
click at [364, 246] on span "OK" at bounding box center [362, 245] width 8 height 17
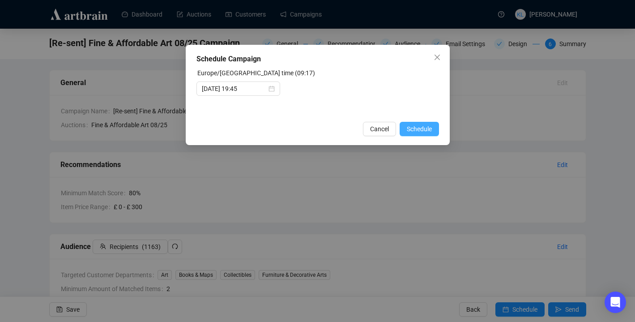
click at [417, 130] on span "Schedule" at bounding box center [419, 129] width 25 height 10
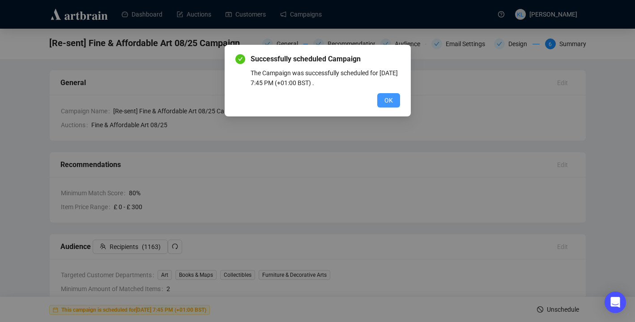
click at [390, 95] on button "OK" at bounding box center [388, 100] width 23 height 14
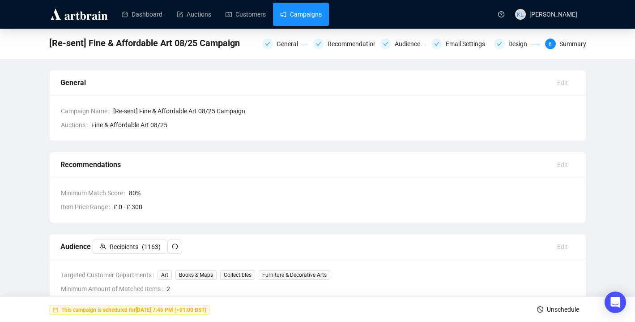
click at [305, 13] on link "Campaigns" at bounding box center [301, 14] width 42 height 23
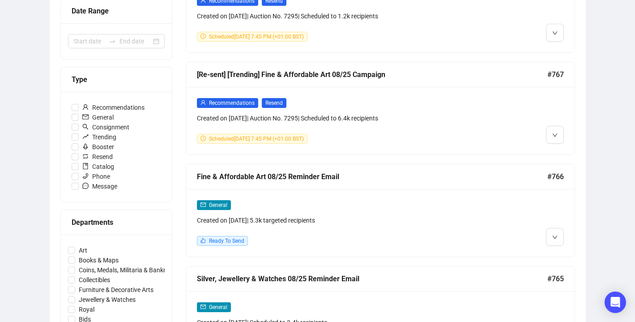
scroll to position [204, 0]
